Goal: Task Accomplishment & Management: Manage account settings

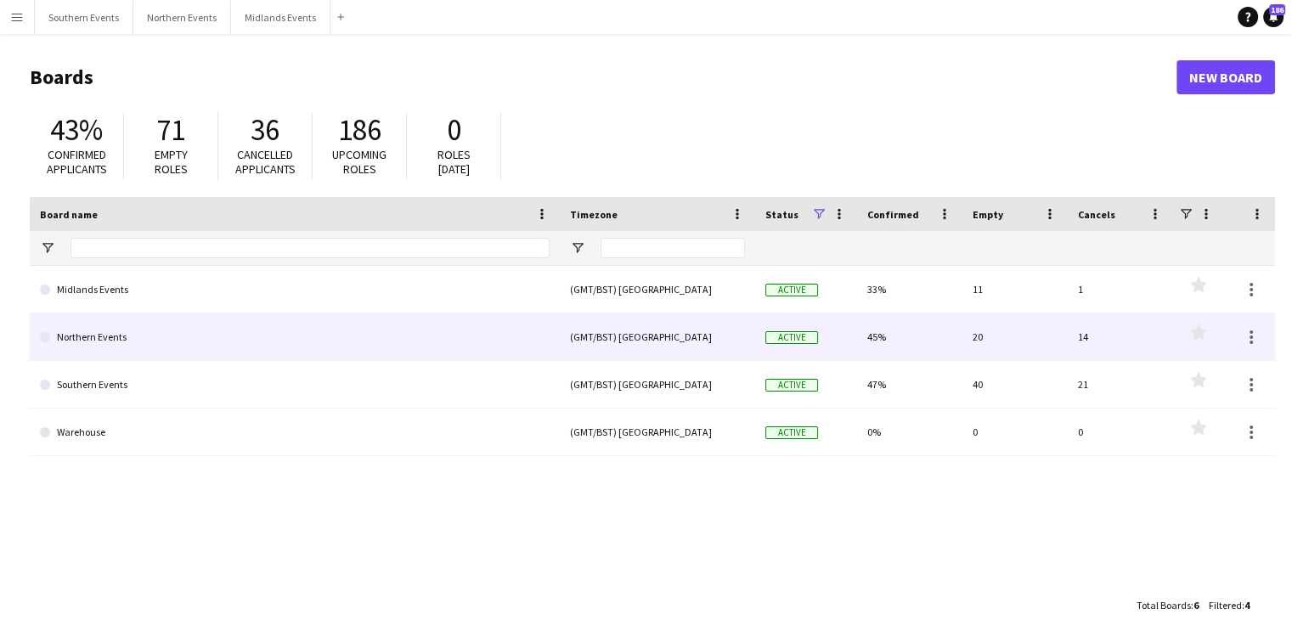
click at [116, 335] on link "Northern Events" at bounding box center [295, 337] width 510 height 48
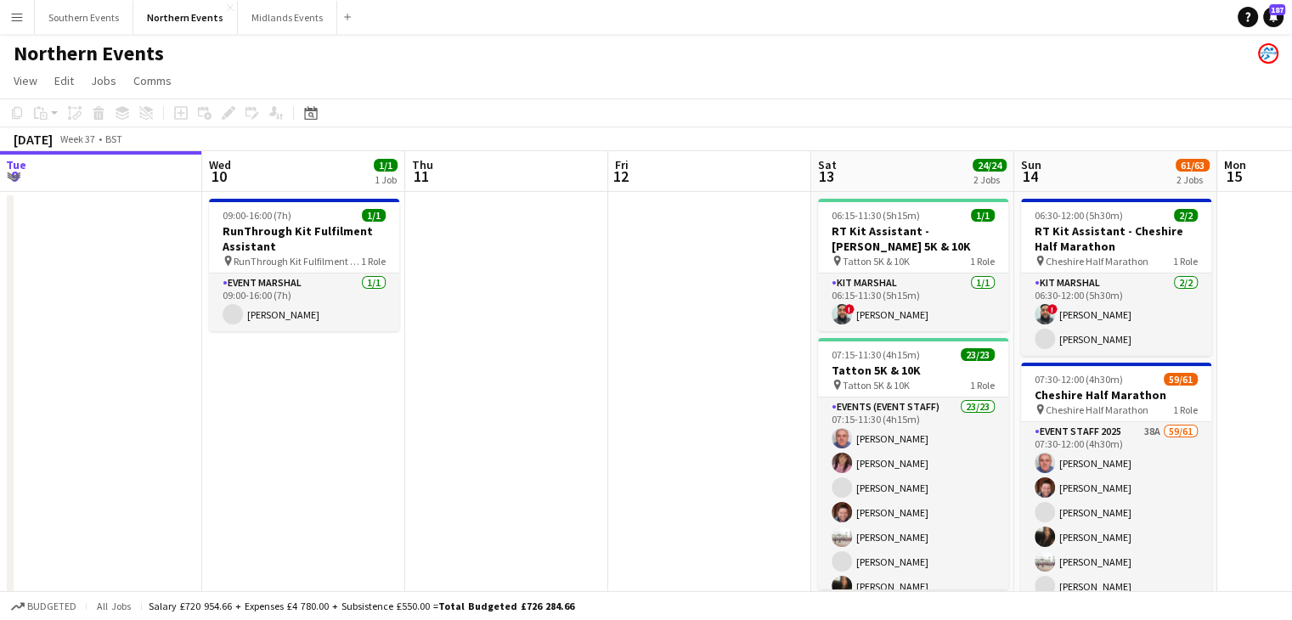
scroll to position [0, 612]
click at [607, 356] on app-date-cell at bounding box center [708, 433] width 203 height 483
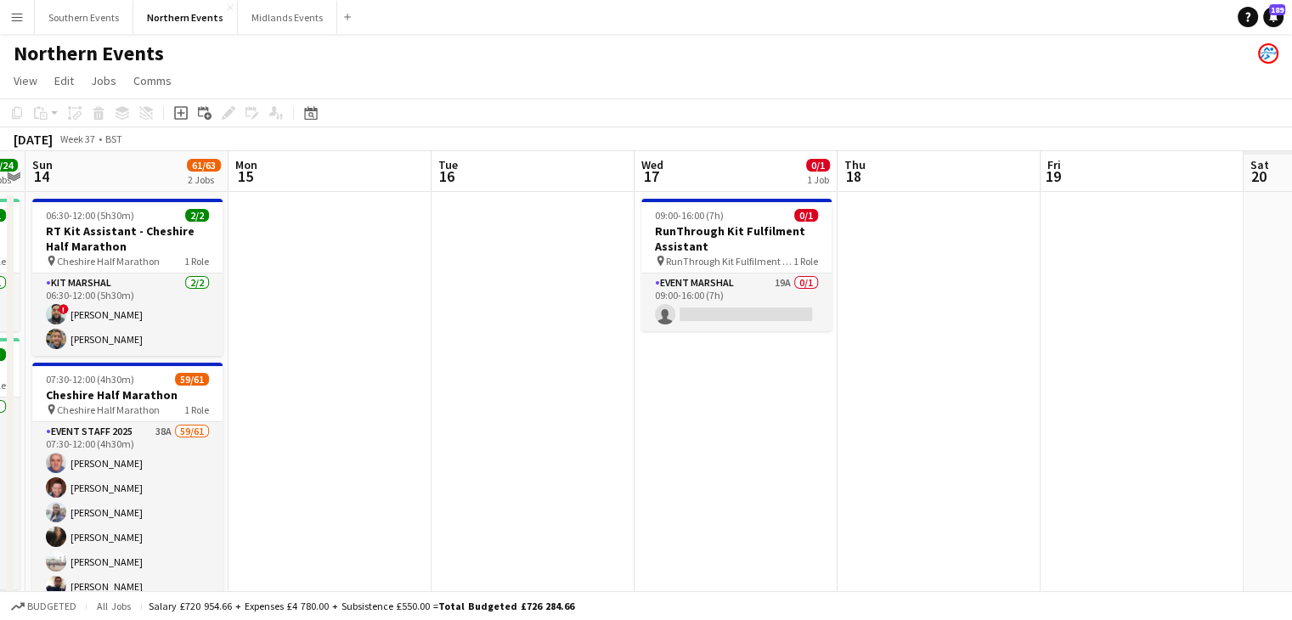
scroll to position [0, 786]
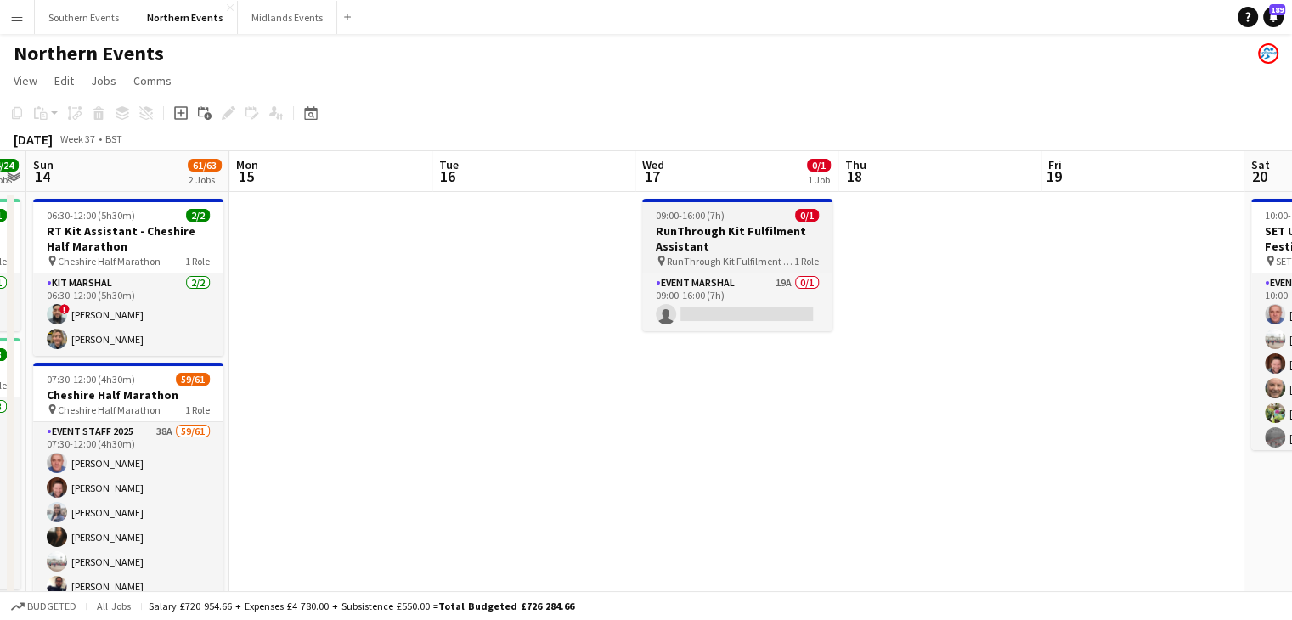
click at [766, 248] on h3 "RunThrough Kit Fulfilment Assistant" at bounding box center [737, 238] width 190 height 31
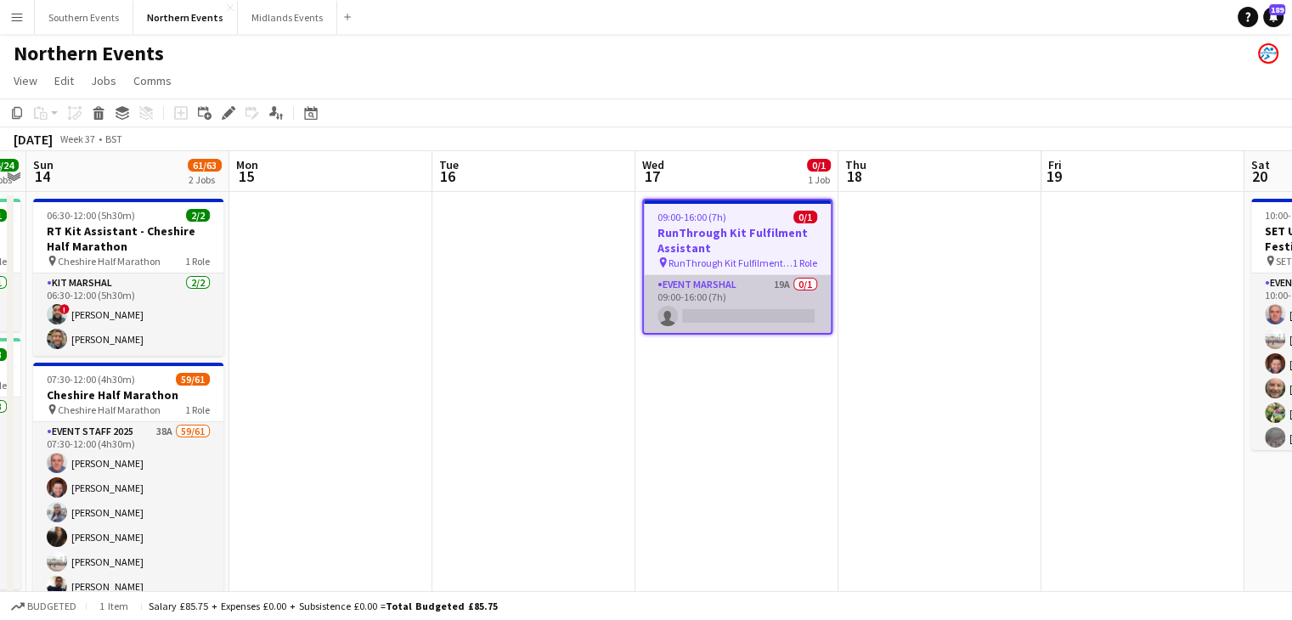
click at [724, 296] on app-card-role "Event Marshal 19A 0/1 09:00-16:00 (7h) single-neutral-actions" at bounding box center [737, 304] width 187 height 58
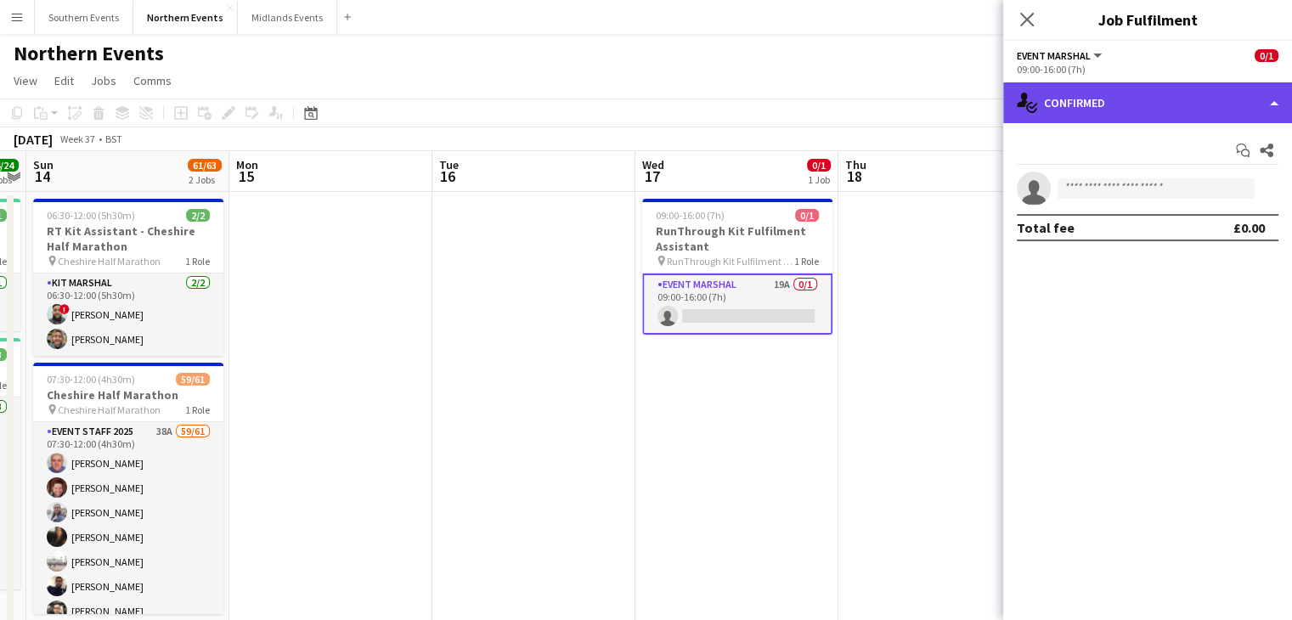
click at [1169, 91] on div "single-neutral-actions-check-2 Confirmed" at bounding box center [1147, 102] width 289 height 41
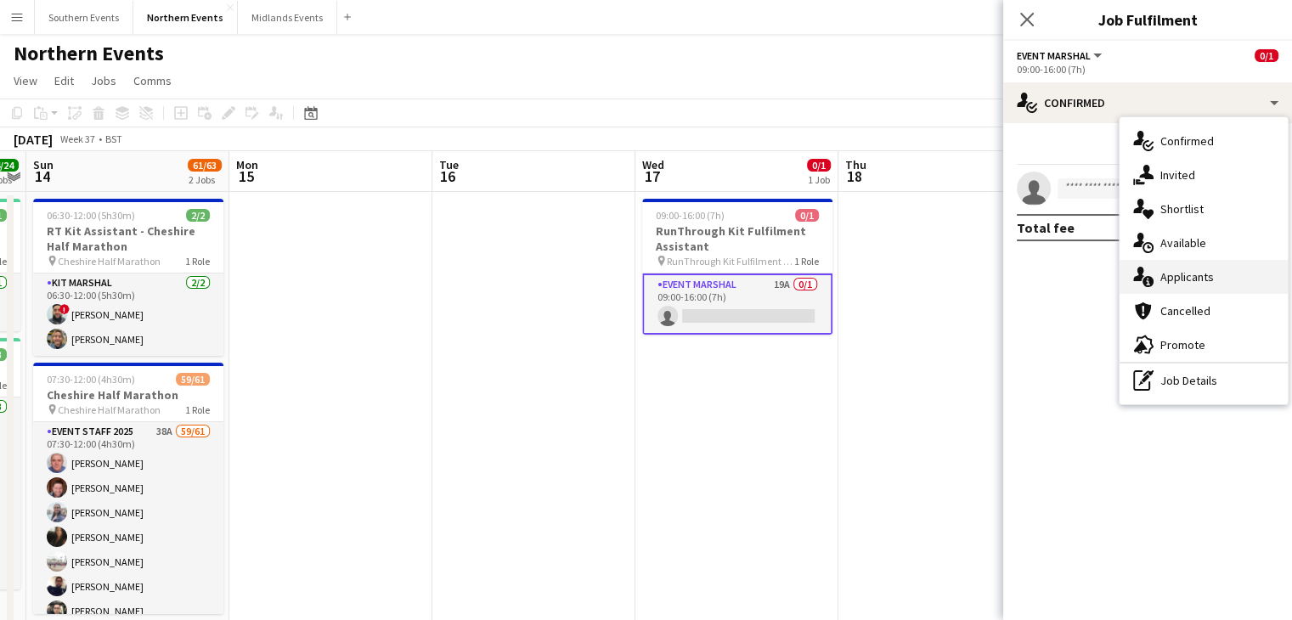
click at [1172, 267] on div "single-neutral-actions-information Applicants" at bounding box center [1204, 277] width 168 height 34
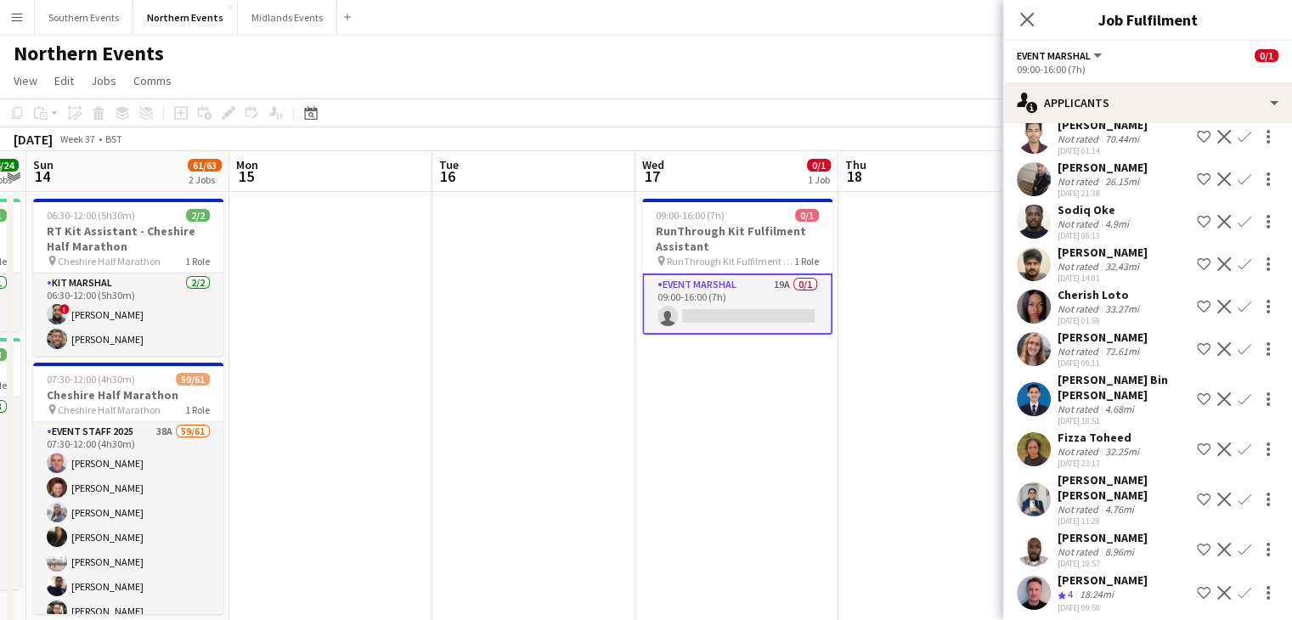
scroll to position [466, 0]
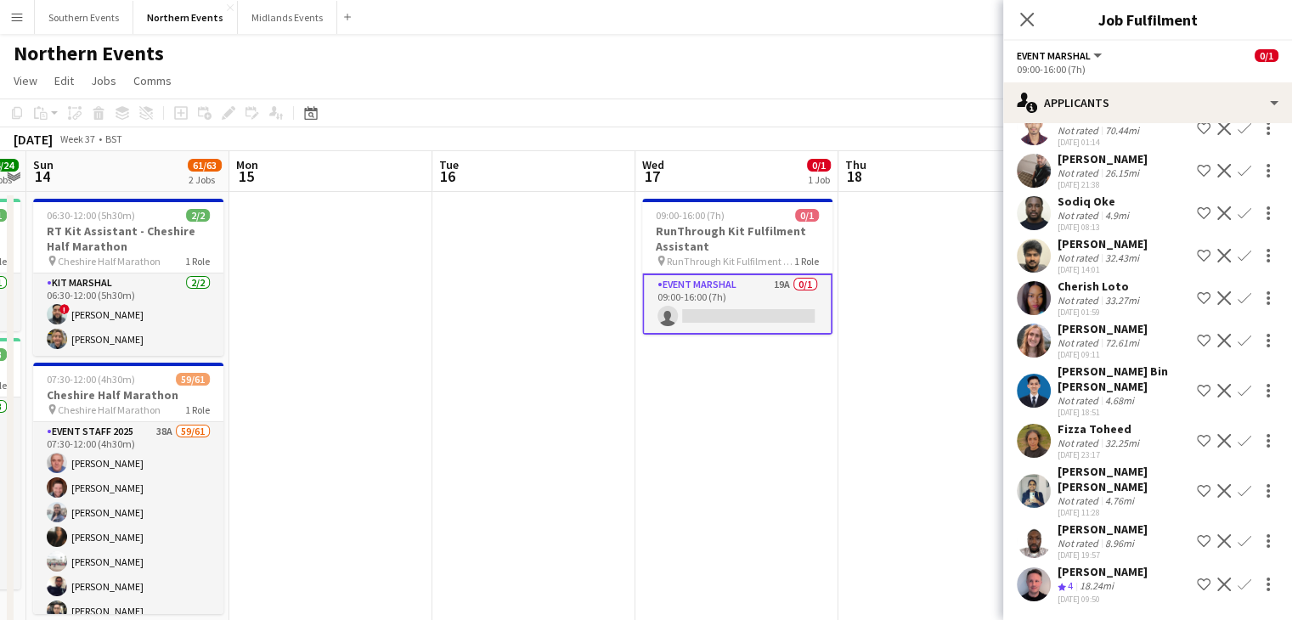
click at [1071, 565] on div "[PERSON_NAME]" at bounding box center [1103, 571] width 90 height 15
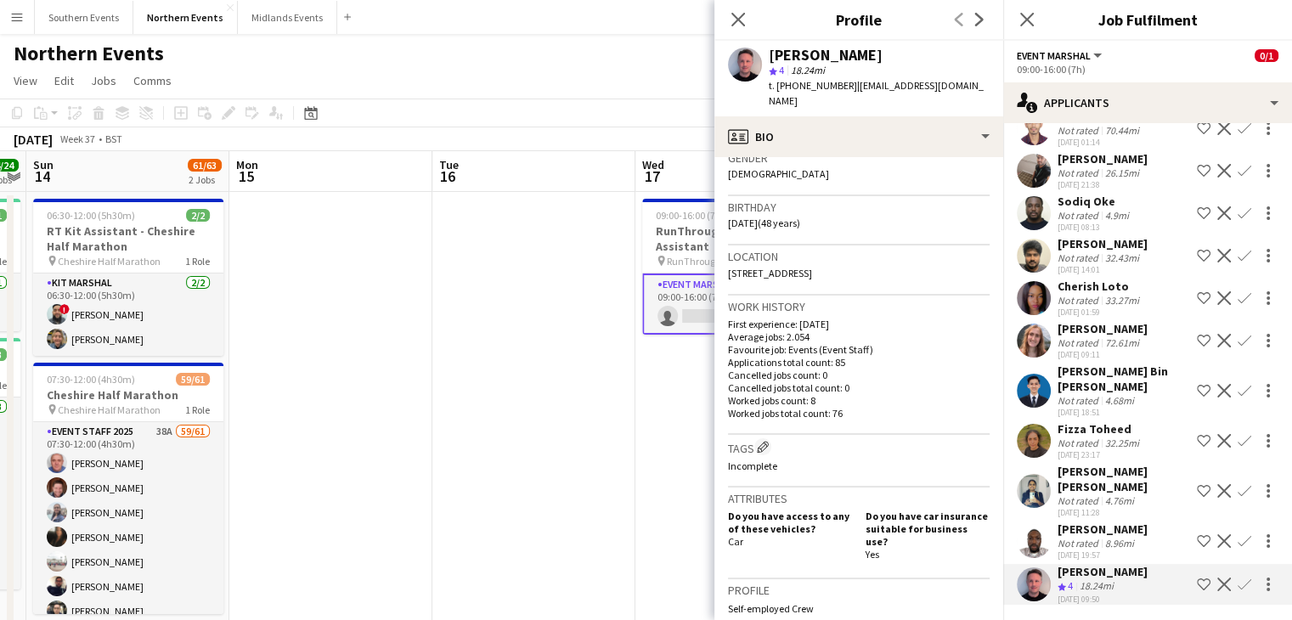
scroll to position [0, 0]
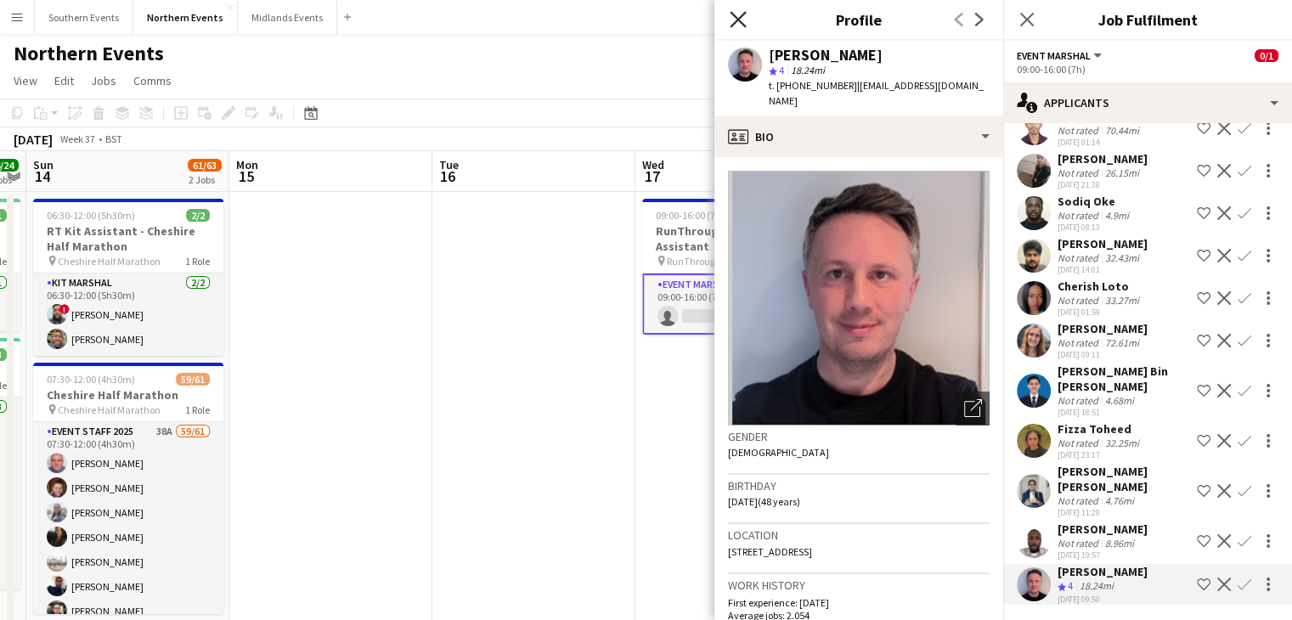
click at [736, 21] on icon at bounding box center [738, 19] width 16 height 16
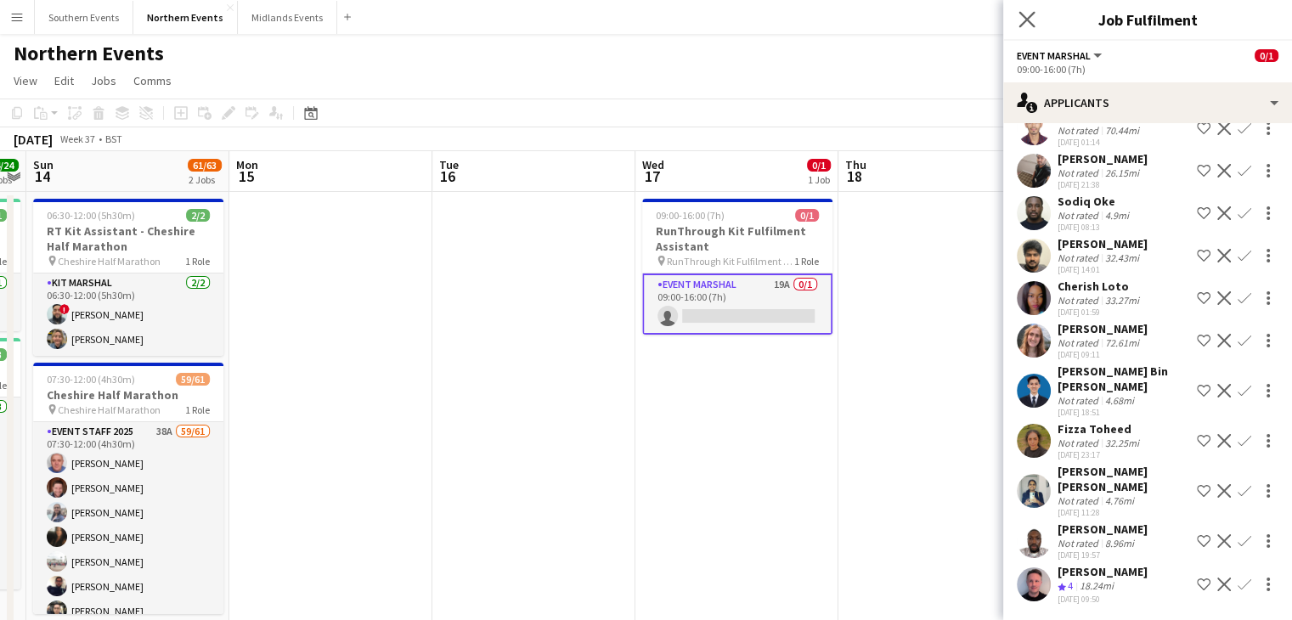
click at [1035, 27] on icon "Close pop-in" at bounding box center [1027, 19] width 16 height 16
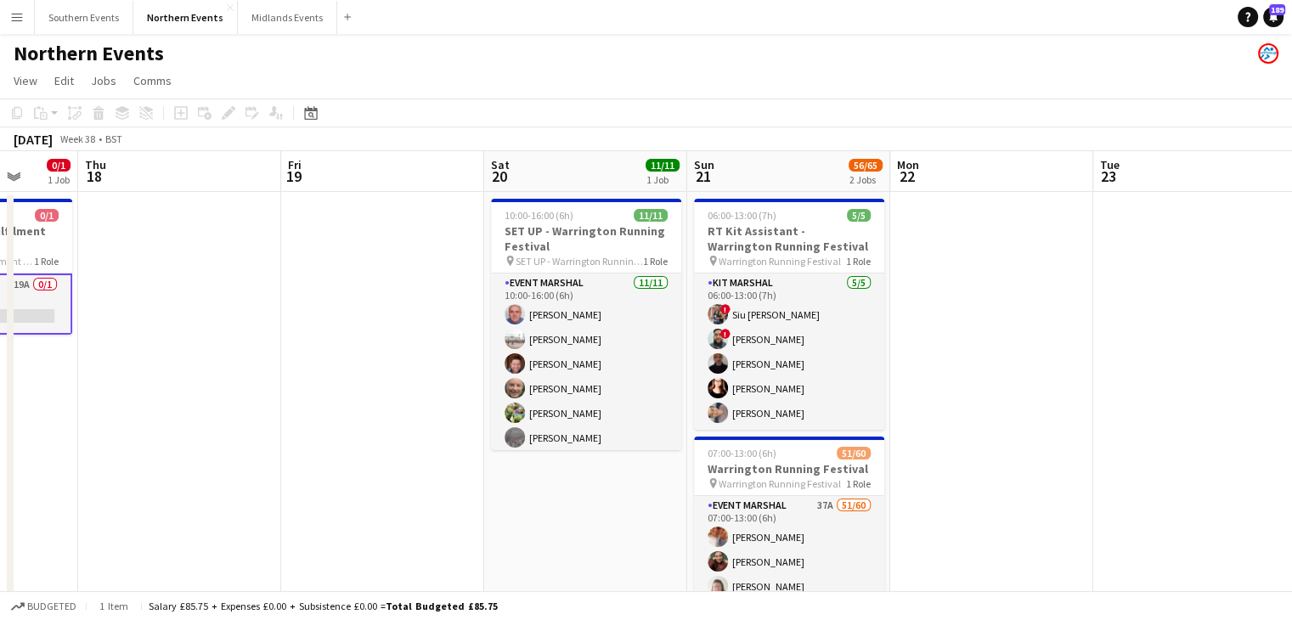
scroll to position [0, 710]
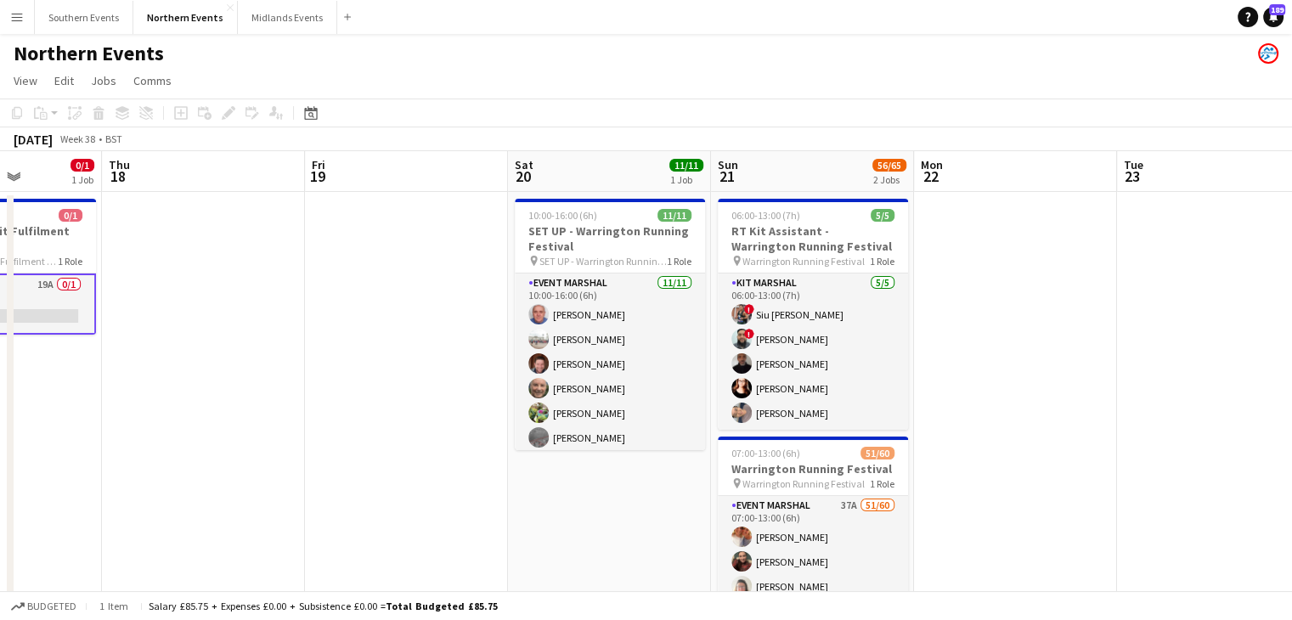
click at [1020, 384] on app-date-cell at bounding box center [1015, 458] width 203 height 532
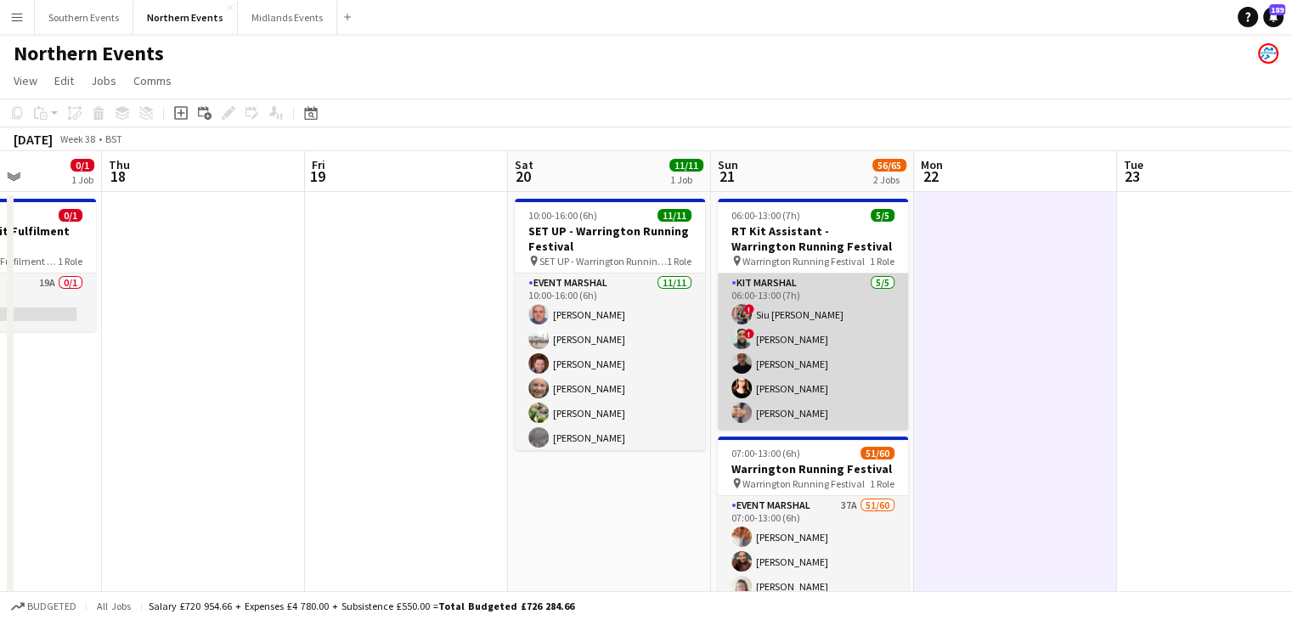
click at [795, 302] on app-card-role "Kit Marshal [DATE] 06:00-13:00 (7h) ! Siu [PERSON_NAME] ! [PERSON_NAME] [PERSON…" at bounding box center [813, 352] width 190 height 156
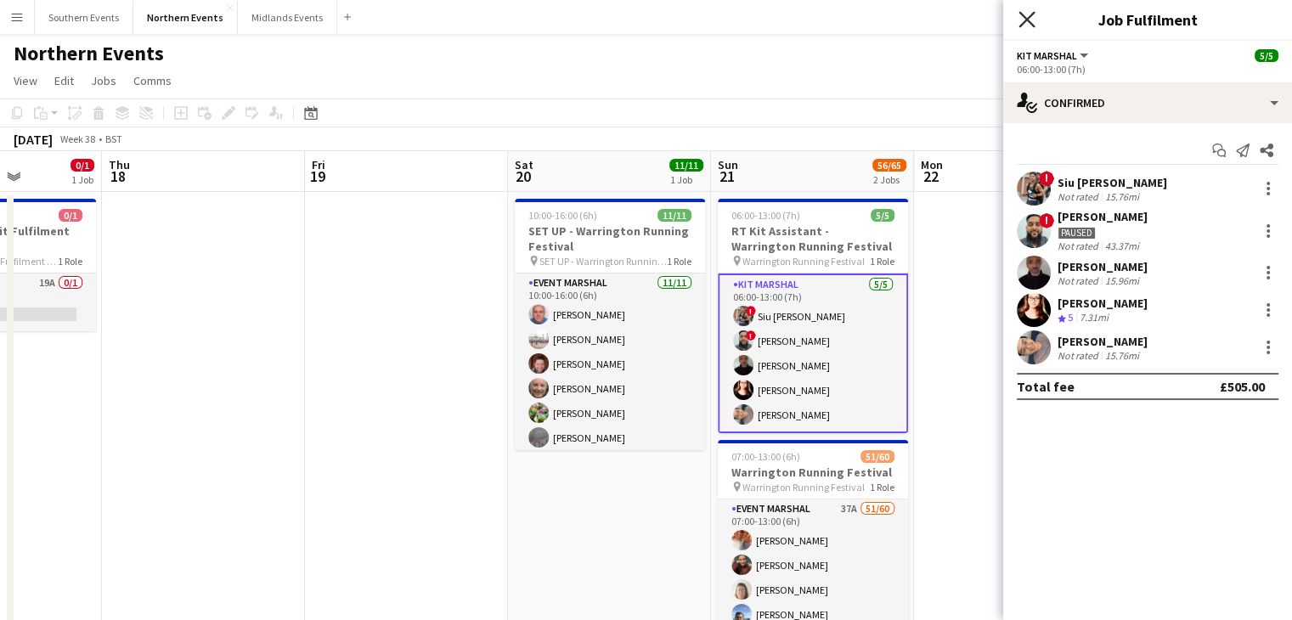
click at [1034, 21] on icon "Close pop-in" at bounding box center [1027, 19] width 16 height 16
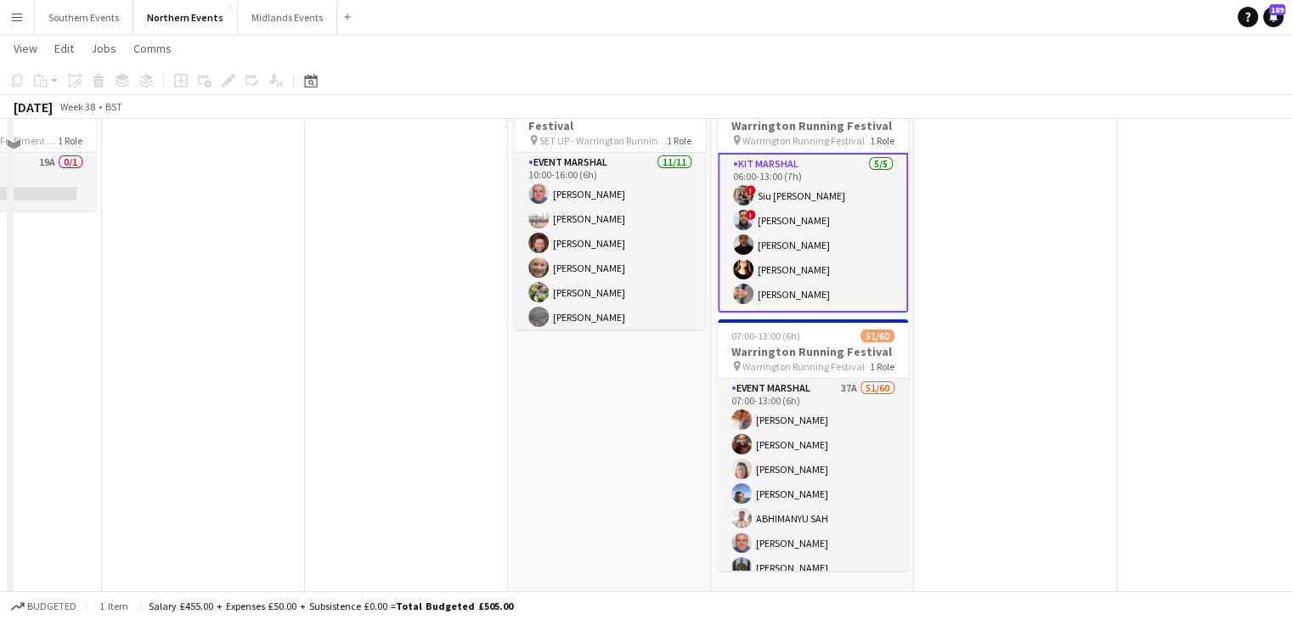
scroll to position [0, 0]
